Goal: Complete application form: Complete application form

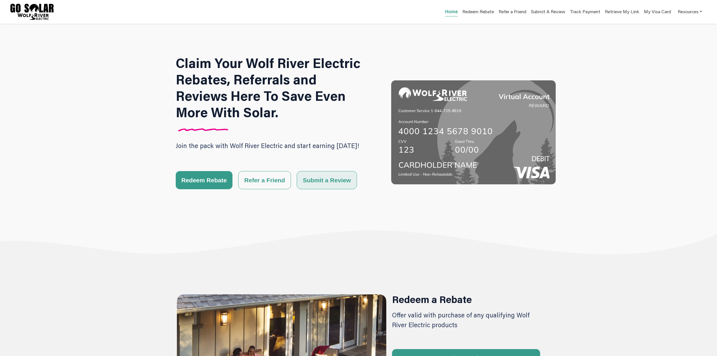
click at [319, 184] on button "Submit a Review" at bounding box center [327, 180] width 60 height 18
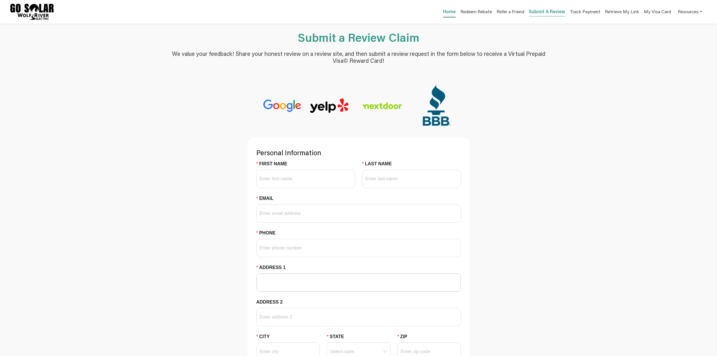
click at [443, 15] on link "Home" at bounding box center [449, 12] width 13 height 8
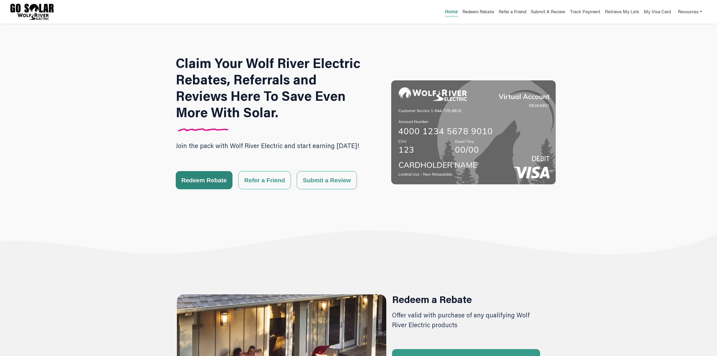
click at [192, 183] on button "Redeem Rebate" at bounding box center [204, 180] width 57 height 18
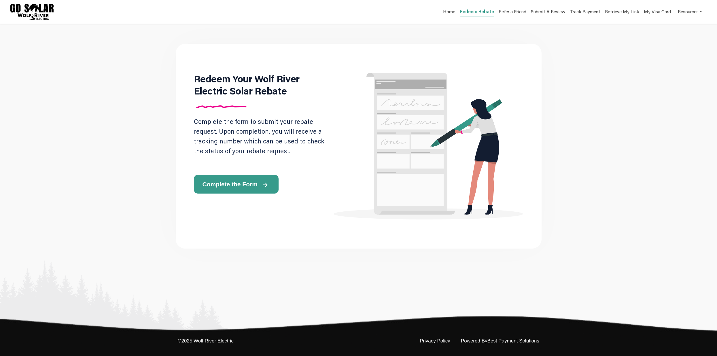
click at [225, 187] on span "Complete the Form" at bounding box center [229, 184] width 55 height 6
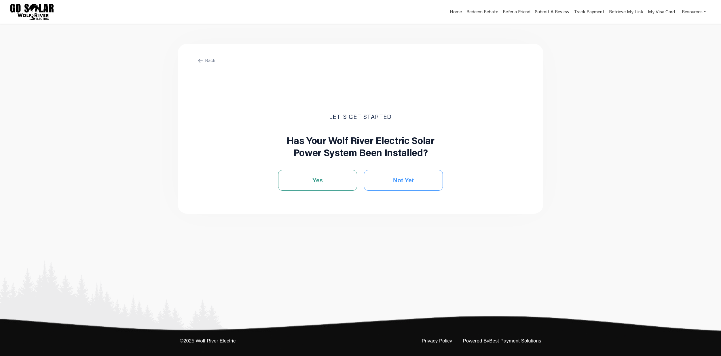
click at [420, 187] on button "Not Yet" at bounding box center [403, 180] width 79 height 21
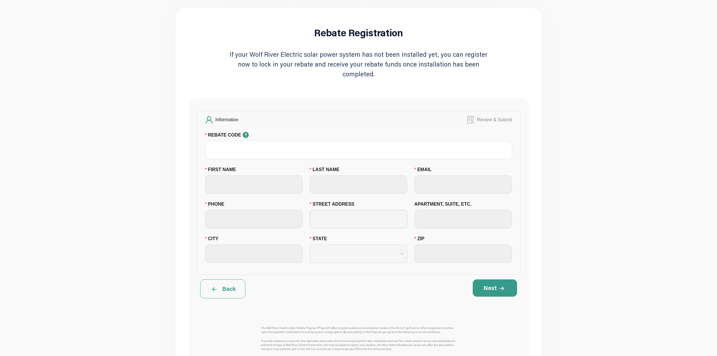
scroll to position [37, 0]
click at [224, 294] on button "Back" at bounding box center [222, 287] width 45 height 19
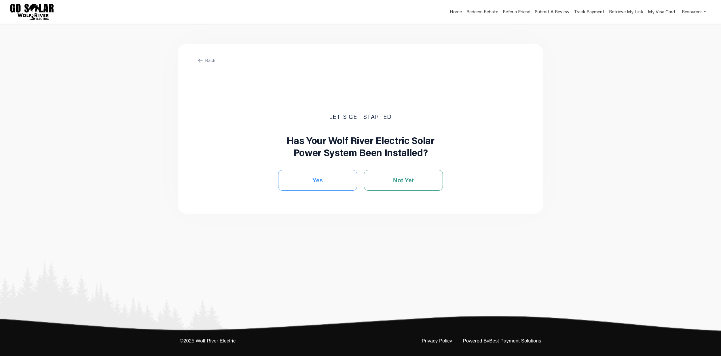
click at [317, 185] on span "Yes" at bounding box center [317, 180] width 10 height 9
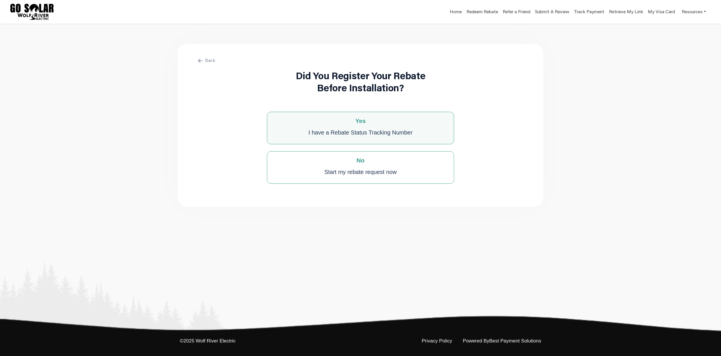
click at [375, 133] on div "I have a Rebate Status Tracking Number" at bounding box center [360, 133] width 104 height 12
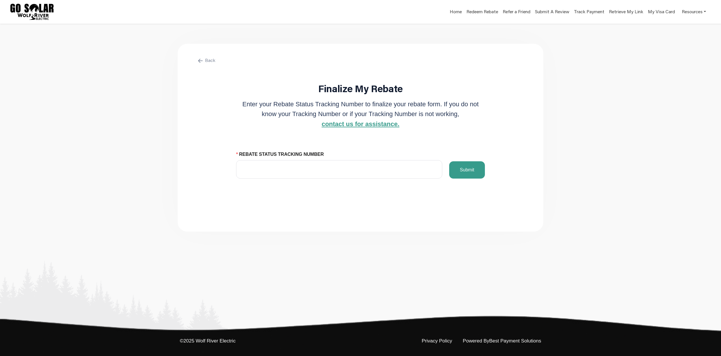
click at [205, 62] on span at bounding box center [200, 60] width 9 height 6
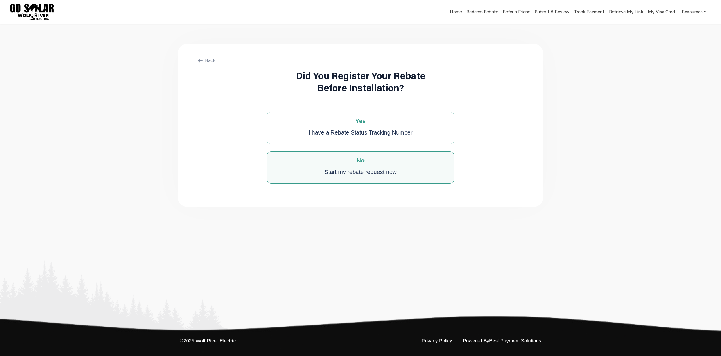
click at [381, 170] on div "Start my rebate request now" at bounding box center [360, 172] width 72 height 12
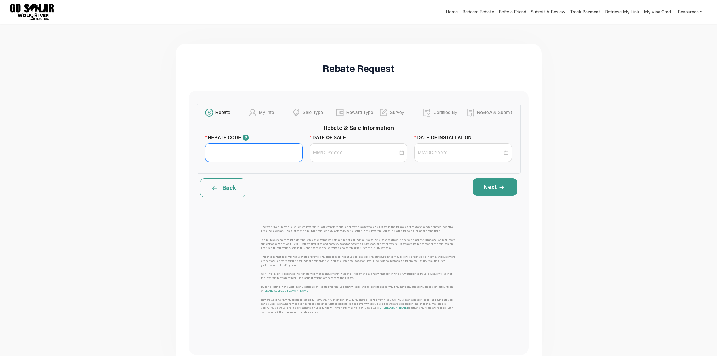
click at [270, 159] on input "REBATE CODE" at bounding box center [254, 152] width 98 height 18
click at [255, 159] on input "REBATE CODE" at bounding box center [254, 152] width 98 height 18
type input "BPS Test"
drag, startPoint x: 287, startPoint y: 159, endPoint x: 174, endPoint y: 156, distance: 113.5
click at [174, 156] on main "Rebate Request Rebate My Info Sale Type Reward Type Survey Certified By Review …" at bounding box center [358, 206] width 717 height 365
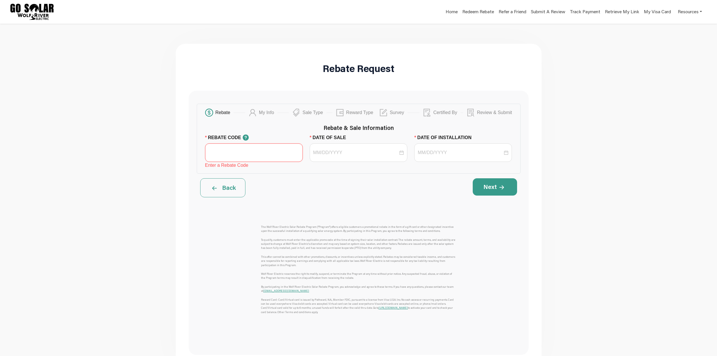
paste input "WRE SPRING 2025"
click at [358, 162] on div at bounding box center [359, 152] width 98 height 18
type input "WRE SPRING 2025"
click at [344, 210] on div "9" at bounding box center [341, 210] width 7 height 7
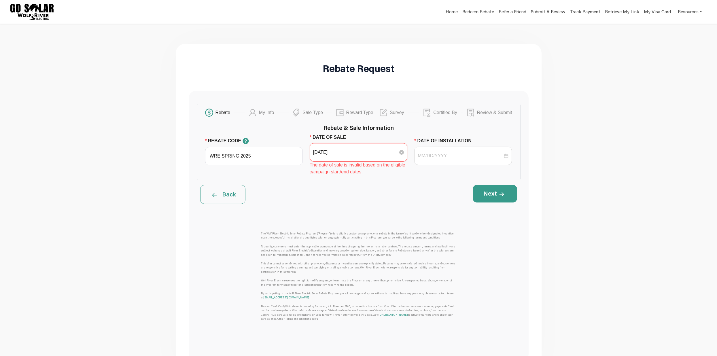
click at [347, 156] on input "[DATE]" at bounding box center [355, 152] width 85 height 7
click at [322, 173] on button "button" at bounding box center [323, 176] width 7 height 12
click at [334, 208] on div "9" at bounding box center [331, 209] width 7 height 7
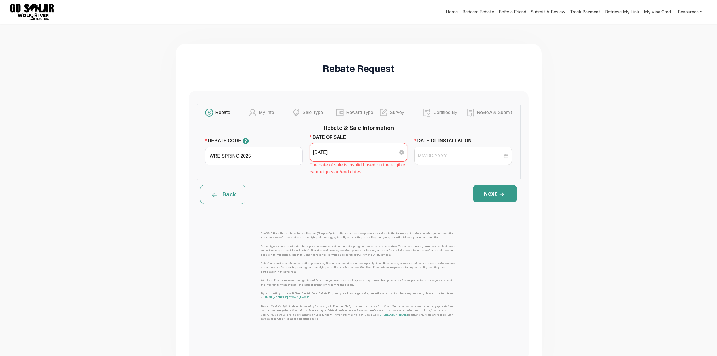
click at [368, 156] on input "[DATE]" at bounding box center [355, 152] width 85 height 7
click at [344, 212] on div "10" at bounding box center [341, 209] width 7 height 7
click at [374, 156] on input "[DATE]" at bounding box center [355, 152] width 85 height 7
click at [324, 177] on span "button" at bounding box center [323, 175] width 3 height 3
click at [324, 177] on button "button" at bounding box center [323, 176] width 7 height 12
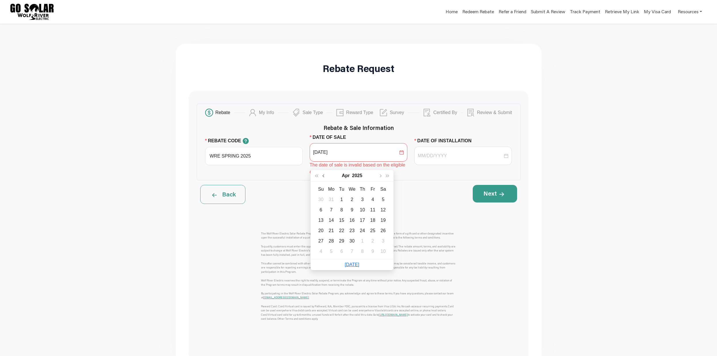
click at [324, 177] on button "button" at bounding box center [323, 176] width 7 height 12
click at [381, 176] on button "button" at bounding box center [379, 176] width 7 height 12
click at [331, 212] on div "3" at bounding box center [331, 209] width 7 height 7
click at [360, 156] on input "[DATE]" at bounding box center [355, 152] width 85 height 7
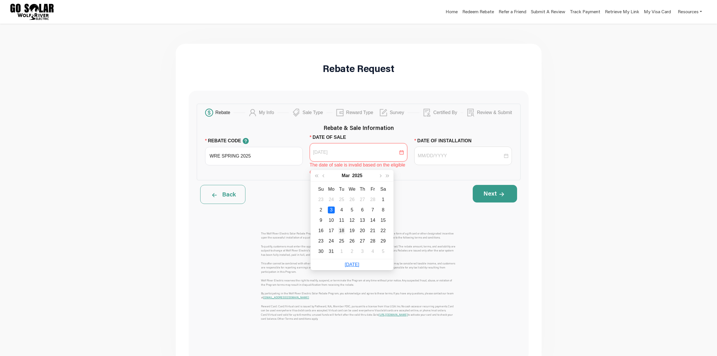
type input "[DATE]"
click at [342, 229] on div "18" at bounding box center [341, 230] width 7 height 7
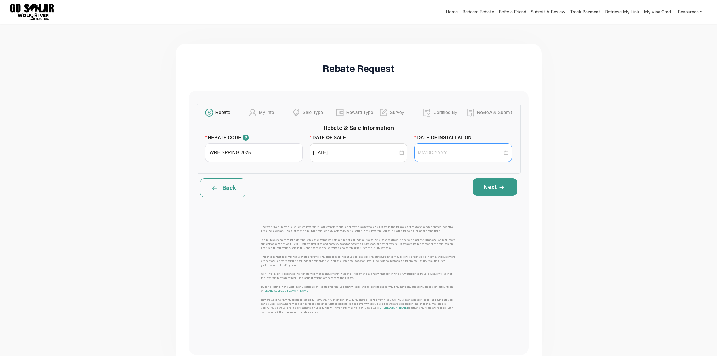
click at [441, 156] on div at bounding box center [463, 152] width 98 height 18
type input "[DATE]"
click at [447, 231] on div "23" at bounding box center [446, 230] width 7 height 7
click at [497, 196] on button "Next" at bounding box center [495, 186] width 44 height 17
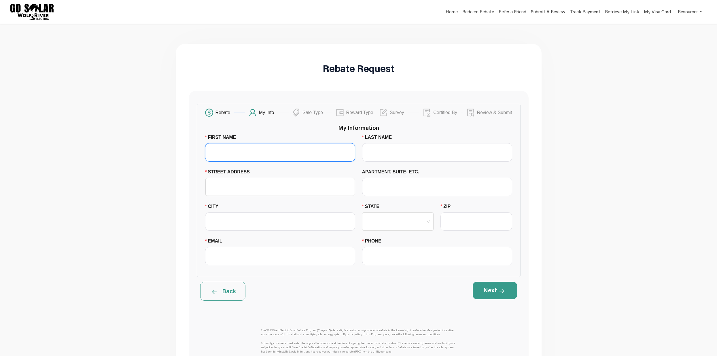
click at [243, 162] on input "FIRST NAME" at bounding box center [280, 152] width 150 height 18
type input "[PERSON_NAME]"
type input "Encinitas"
type input "CA"
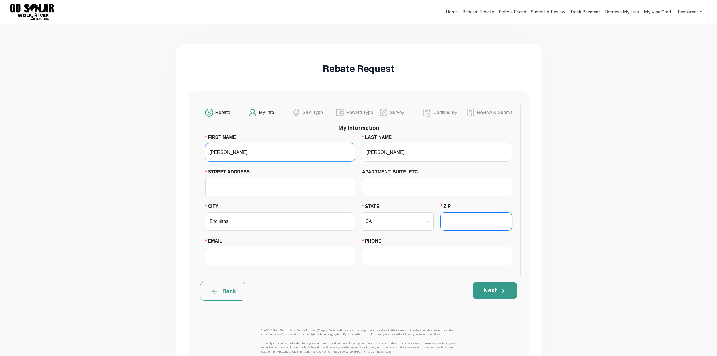
type input "92024"
type input "[EMAIL_ADDRESS][DOMAIN_NAME]"
type input "9492335013"
click at [284, 194] on input "STREET ADDRESS" at bounding box center [280, 186] width 143 height 17
click at [254, 195] on input "STREET ADDRESS" at bounding box center [280, 186] width 143 height 17
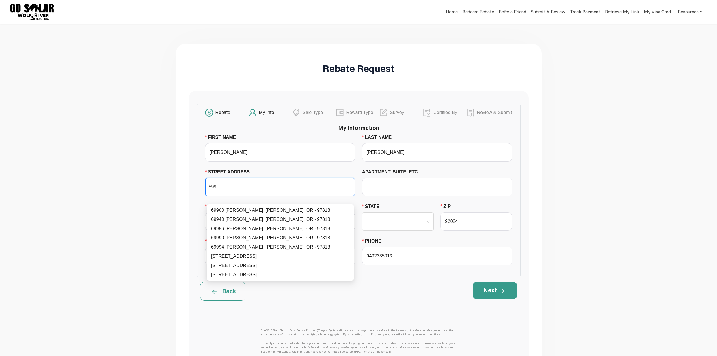
click at [240, 196] on input "699" at bounding box center [280, 186] width 143 height 17
click at [245, 213] on div "69900 [PERSON_NAME], [PERSON_NAME], OR - 97818" at bounding box center [280, 210] width 138 height 7
type input "69900 [PERSON_NAME]"
type input "[PERSON_NAME]"
type input "97818"
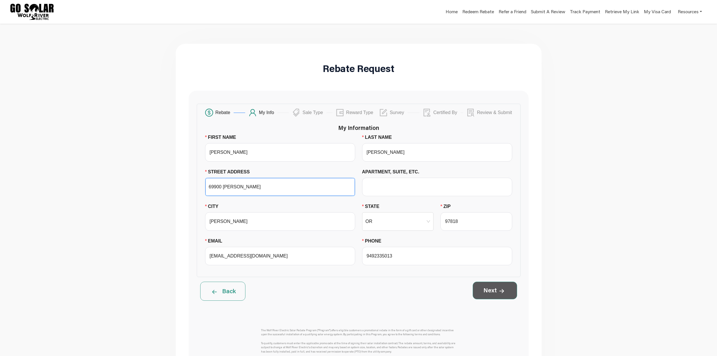
type input "69900 [PERSON_NAME]"
click at [504, 294] on span at bounding box center [502, 290] width 10 height 8
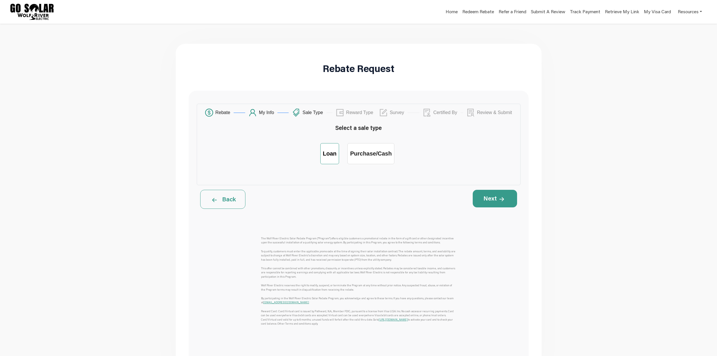
click at [326, 157] on div "Loan" at bounding box center [330, 153] width 14 height 7
click at [329, 149] on input "Loan" at bounding box center [329, 149] width 0 height 0
click at [494, 207] on button "Next" at bounding box center [495, 198] width 44 height 17
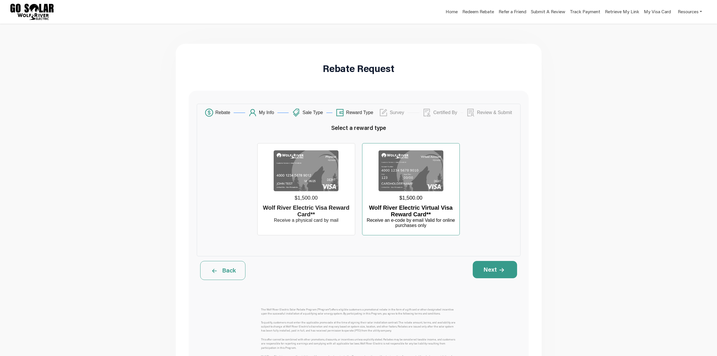
click at [409, 228] on div "Receive an e-code by email Valid for online purchases only" at bounding box center [411, 223] width 92 height 10
click at [411, 149] on input "$1,500.00 Wolf River Electric Virtual Visa Reward Card** Receive an e-code by e…" at bounding box center [411, 149] width 0 height 0
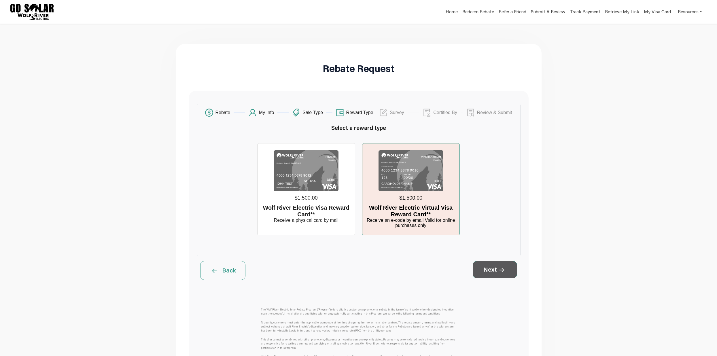
click at [497, 273] on span at bounding box center [502, 269] width 10 height 8
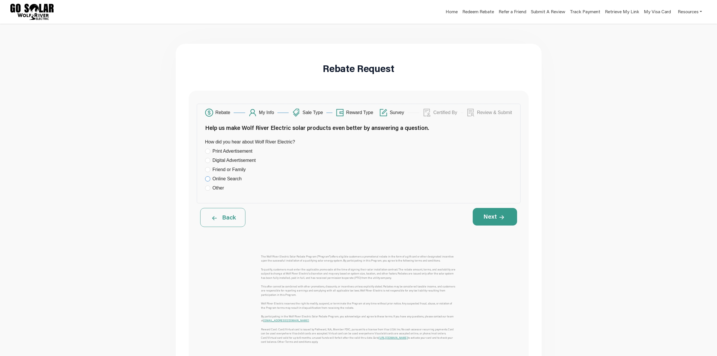
click at [212, 182] on span "Online Search" at bounding box center [227, 178] width 34 height 7
click at [210, 181] on input "Online Search" at bounding box center [207, 178] width 5 height 5
radio input "true"
click at [494, 225] on button "Next" at bounding box center [495, 216] width 44 height 17
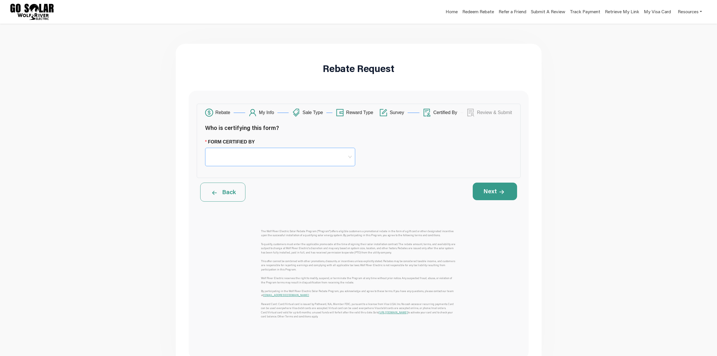
click at [295, 166] on span at bounding box center [279, 157] width 143 height 18
click at [263, 182] on div "Homeowner" at bounding box center [280, 181] width 139 height 7
click at [297, 161] on span "Homeowner" at bounding box center [279, 157] width 143 height 9
click at [281, 191] on div "Sales Representative" at bounding box center [280, 190] width 139 height 7
click at [415, 166] on input "Sales Representative Name" at bounding box center [437, 157] width 150 height 18
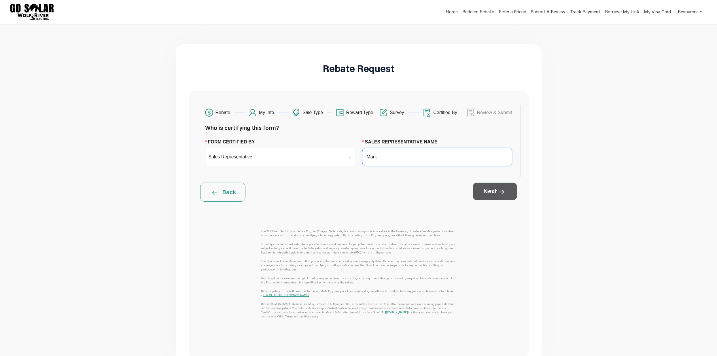
type input "Mark"
click at [492, 200] on button "Next" at bounding box center [495, 191] width 44 height 17
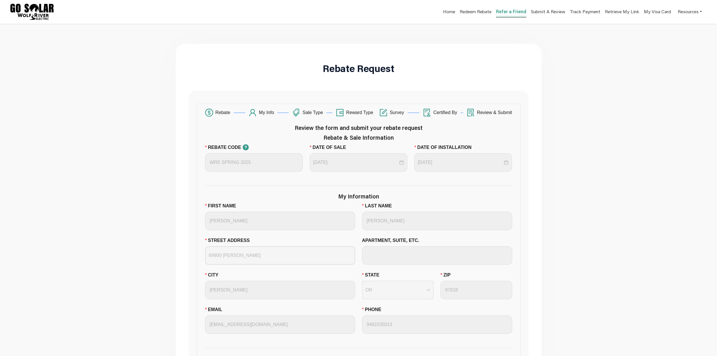
click at [500, 13] on link "Refer a Friend" at bounding box center [511, 12] width 30 height 8
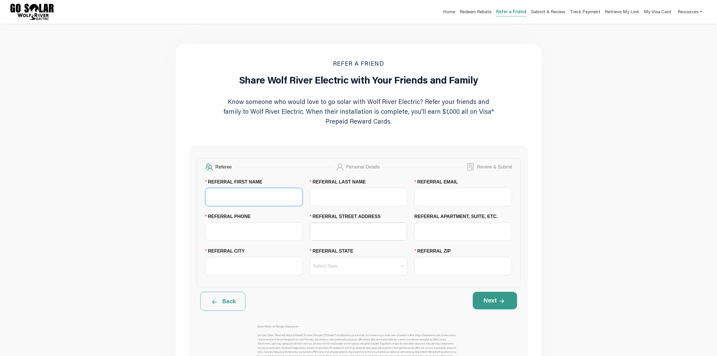
click at [259, 199] on input "REFERRAL FIRST NAME" at bounding box center [254, 197] width 98 height 18
type input "[PERSON_NAME]"
type input "[EMAIL_ADDRESS][DOMAIN_NAME]"
type input "9492335013"
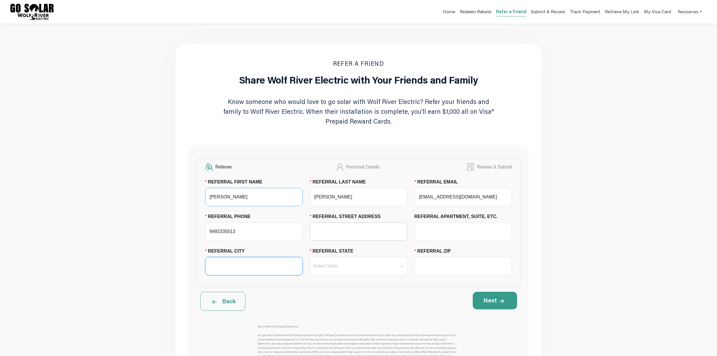
type input "Encinitas"
type input "CA"
type input "92024"
click at [332, 239] on input "REFERRAL STREET ADDRESS" at bounding box center [358, 231] width 90 height 17
click at [339, 238] on input "REFERRAL STREET ADDRESS" at bounding box center [358, 231] width 90 height 17
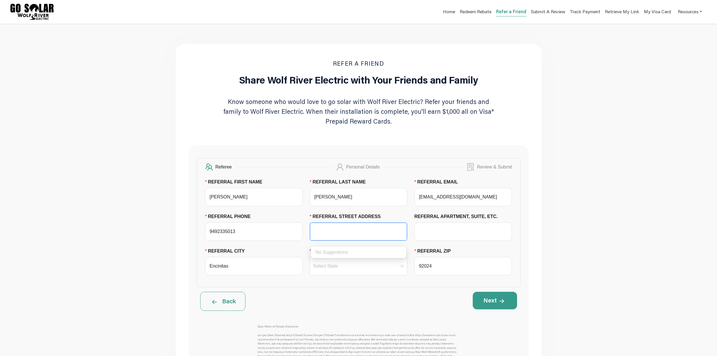
click at [339, 238] on input "REFERRAL STREET ADDRESS" at bounding box center [358, 231] width 90 height 17
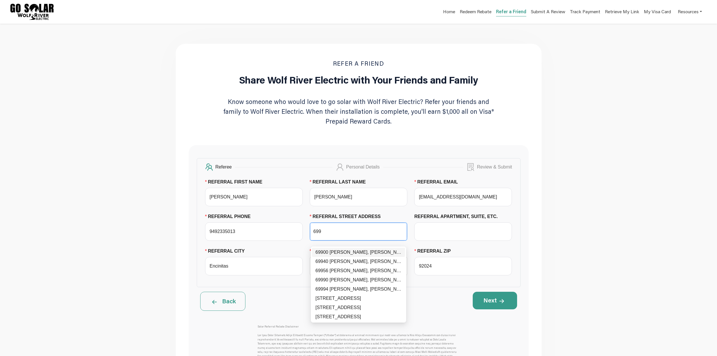
click at [342, 254] on div "69900 [PERSON_NAME], [PERSON_NAME], OR - 97818" at bounding box center [358, 252] width 86 height 7
type input "69900 [PERSON_NAME]"
type input "[PERSON_NAME]"
type input "97818"
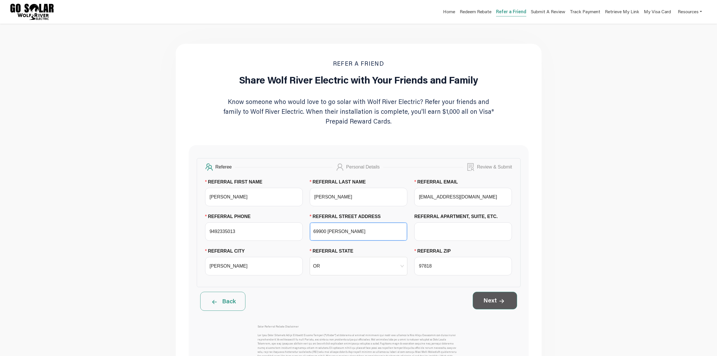
type input "69900 [PERSON_NAME]"
click at [498, 309] on button "Next" at bounding box center [495, 300] width 44 height 17
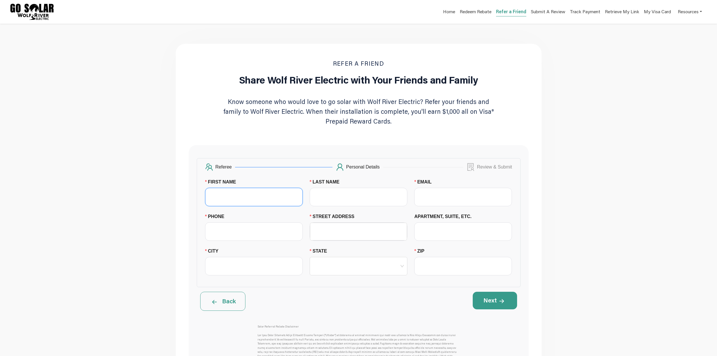
click at [246, 199] on input "FIRST NAME" at bounding box center [254, 197] width 98 height 18
type input "Mark"
click at [338, 205] on input "LAST NAME" at bounding box center [359, 197] width 98 height 18
type input "[PERSON_NAME]"
click at [452, 204] on input "EMAIL" at bounding box center [463, 197] width 98 height 18
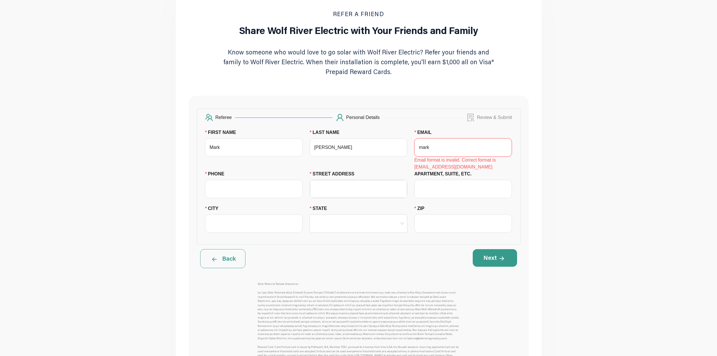
scroll to position [50, 0]
type input "mark"
